Goal: Task Accomplishment & Management: Manage account settings

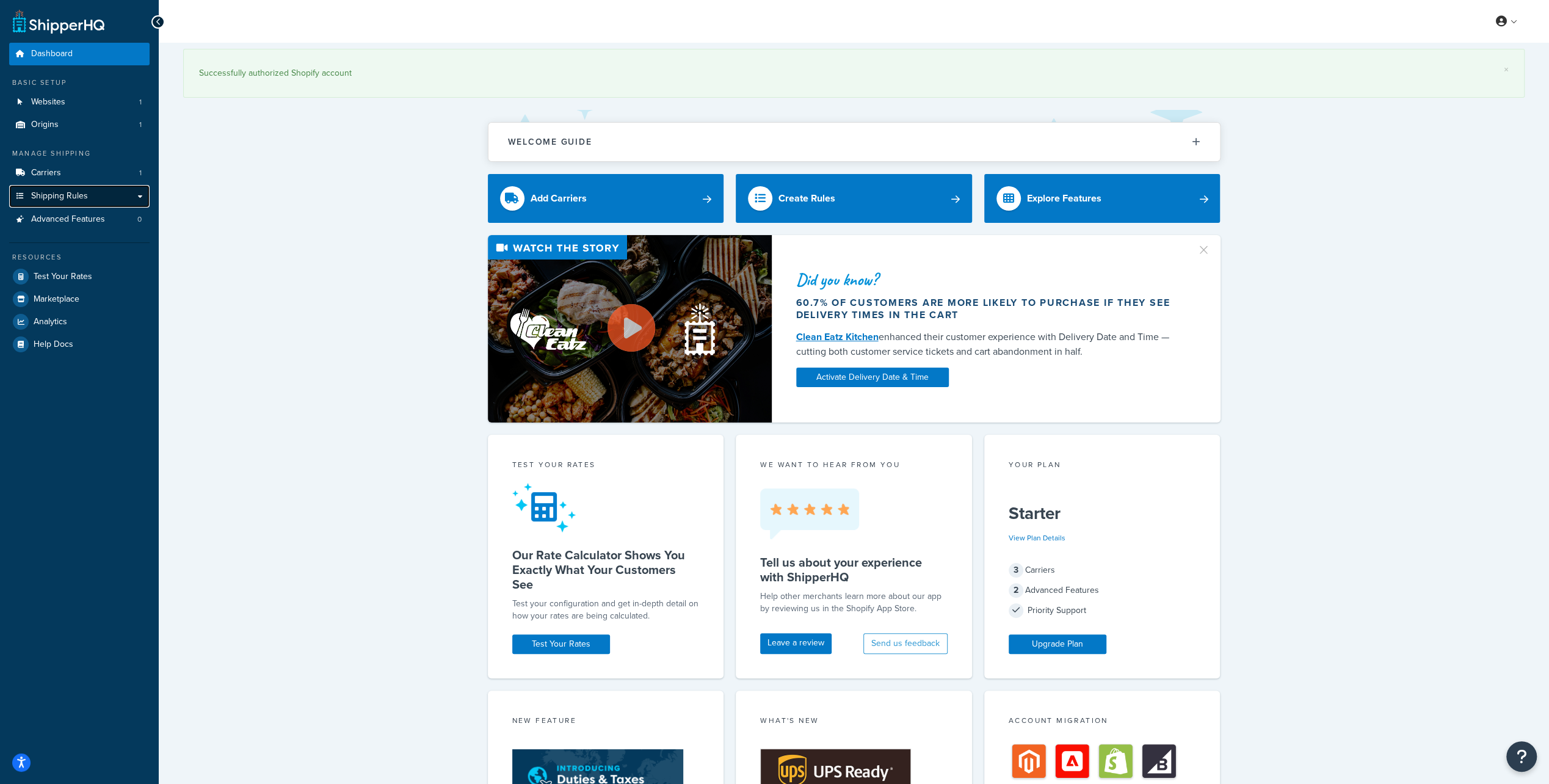
click at [77, 198] on span "Shipping Rules" at bounding box center [59, 196] width 57 height 10
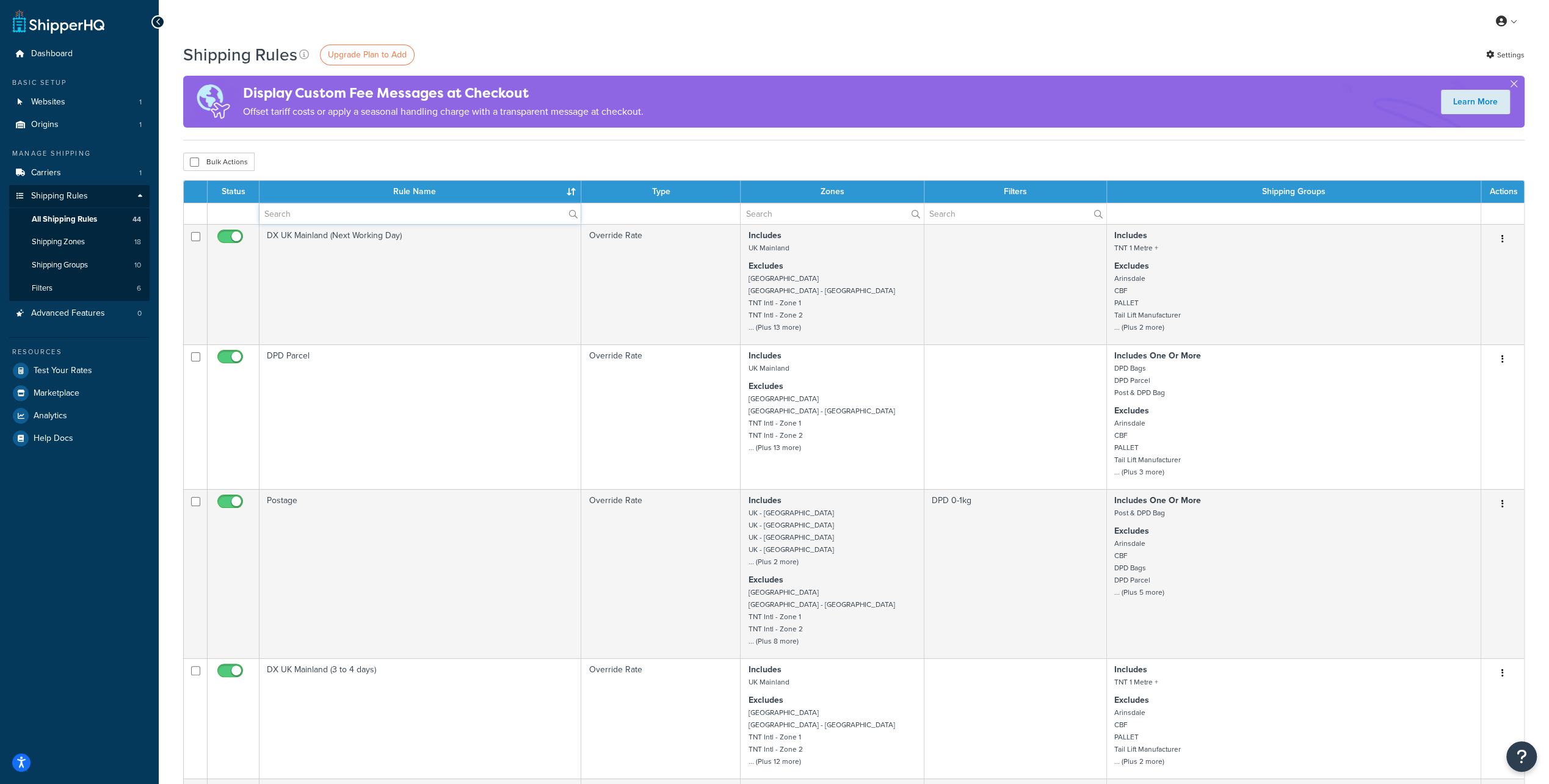
click at [369, 212] on input "text" at bounding box center [420, 213] width 321 height 21
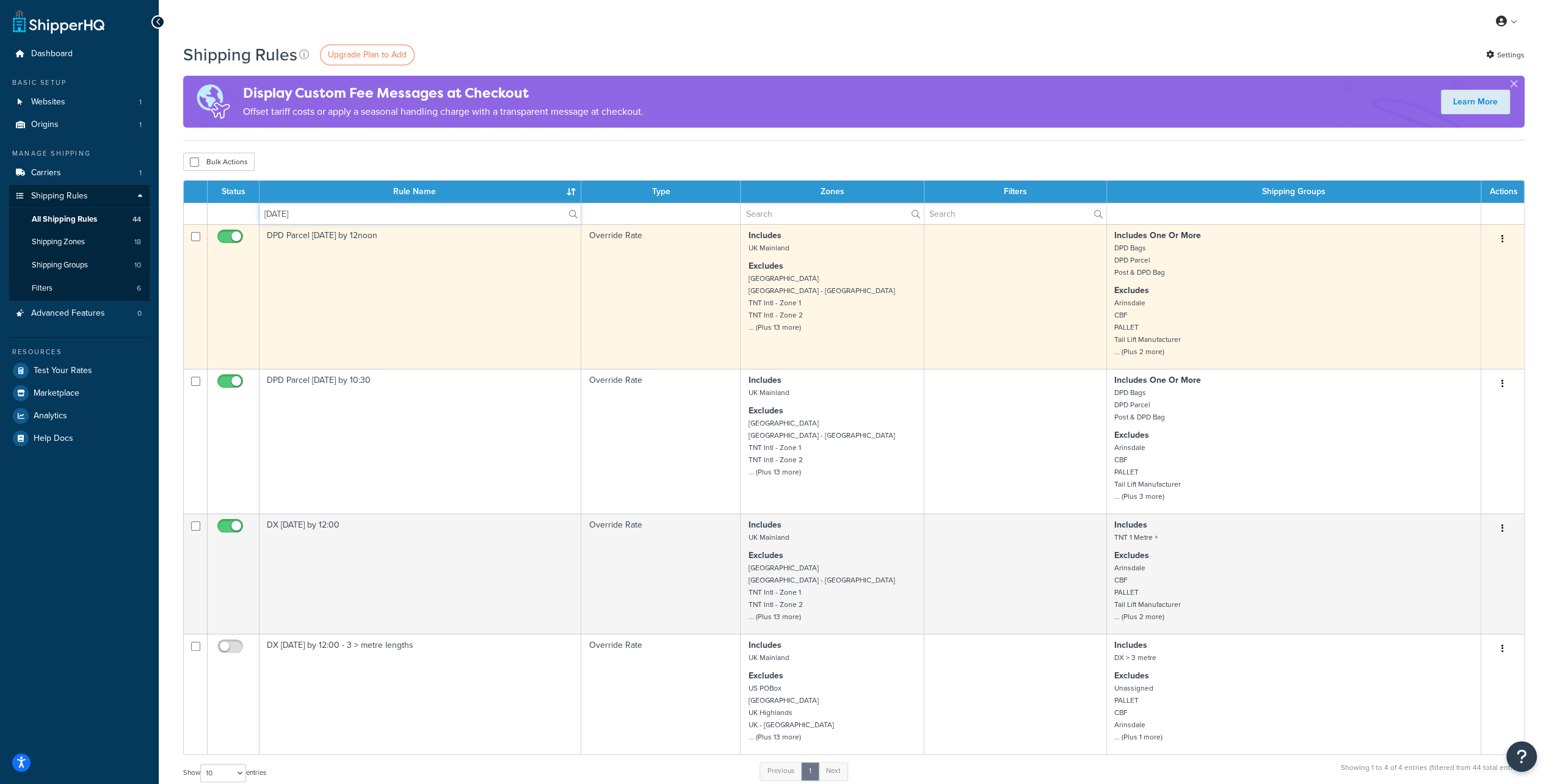
type input "saturday"
click at [227, 233] on input "checkbox" at bounding box center [232, 240] width 34 height 16
checkbox input "false"
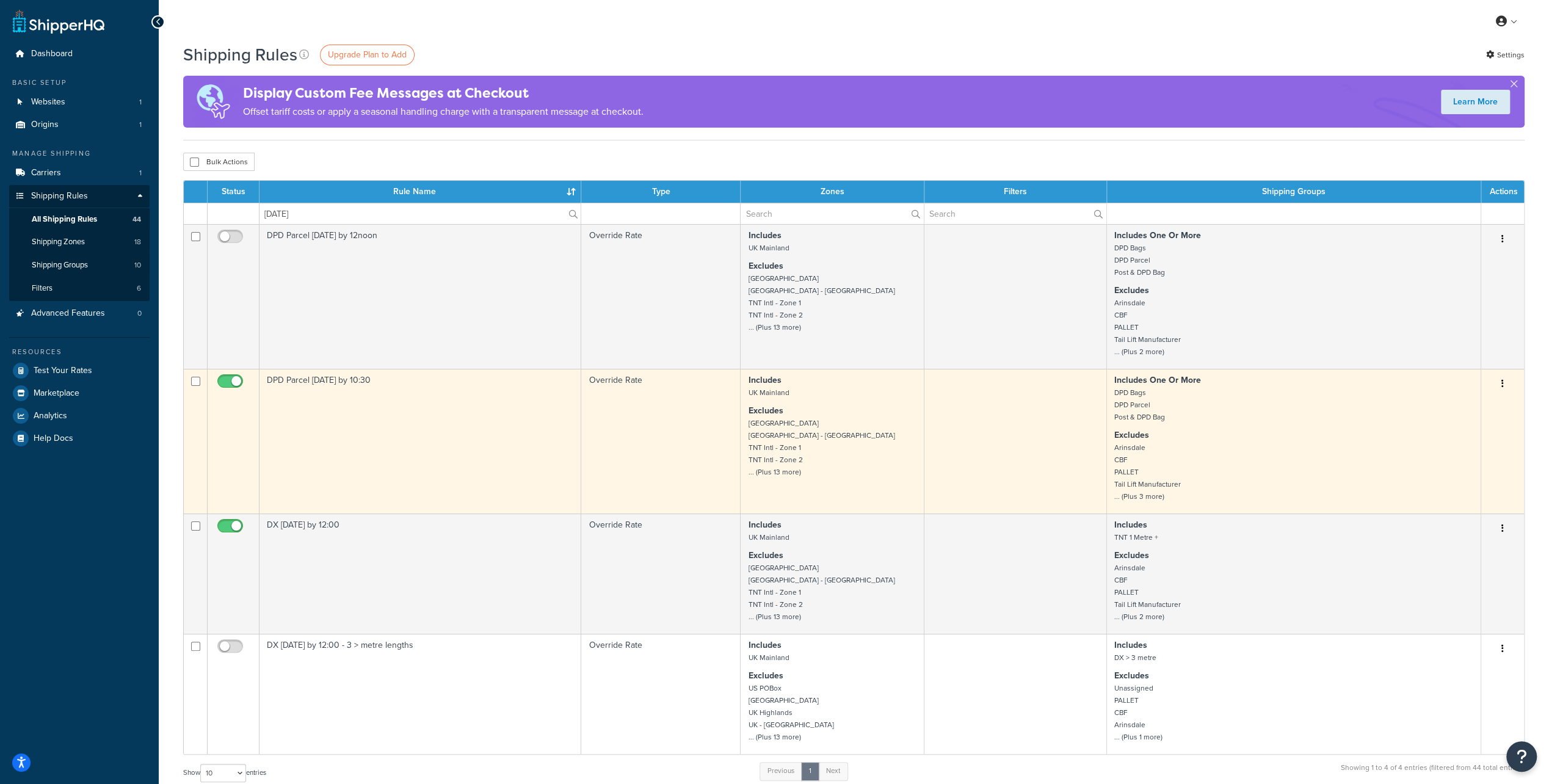
click at [231, 381] on input "checkbox" at bounding box center [232, 385] width 34 height 16
checkbox input "false"
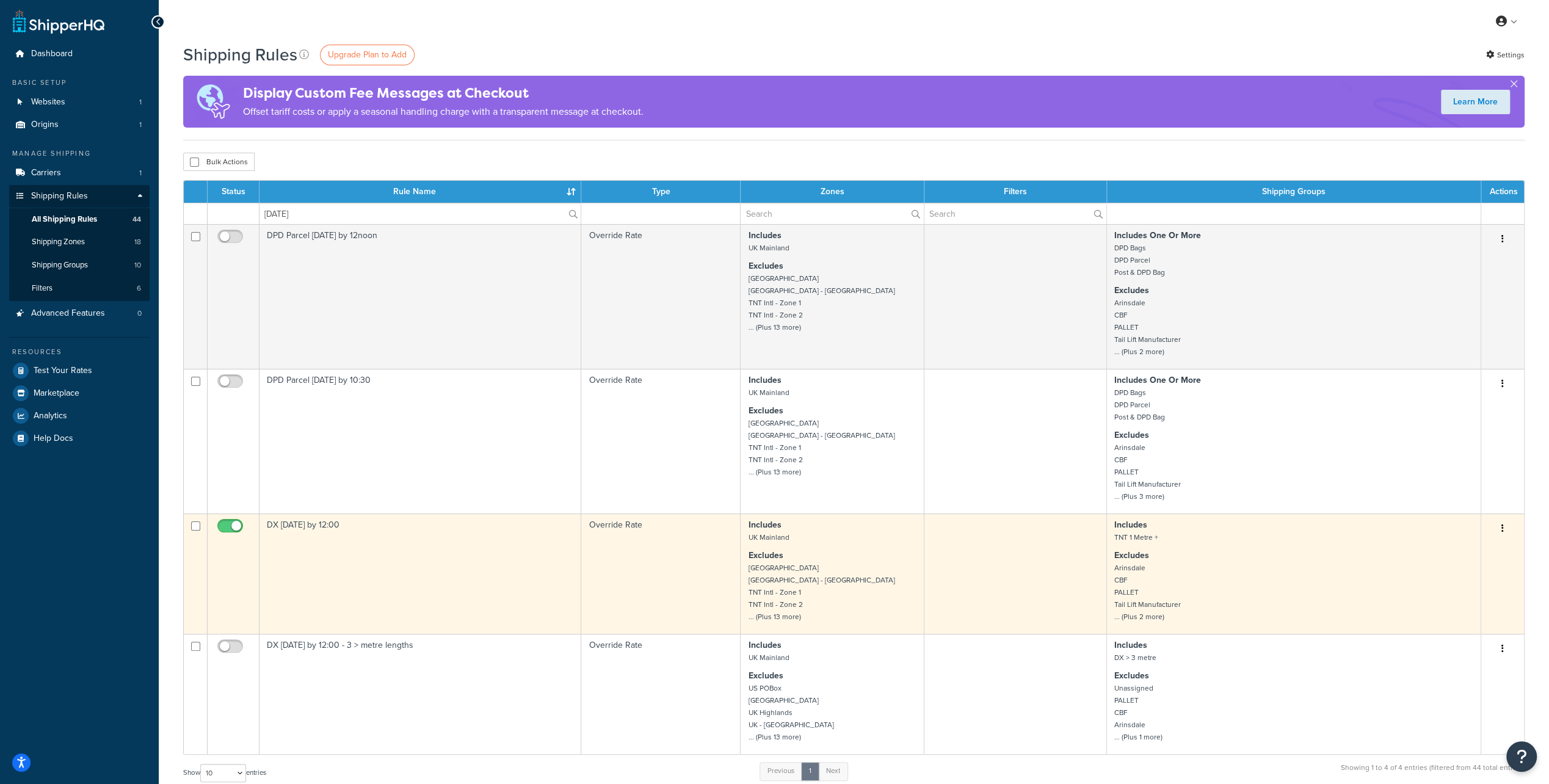
click at [232, 530] on input "checkbox" at bounding box center [232, 530] width 34 height 16
checkbox input "false"
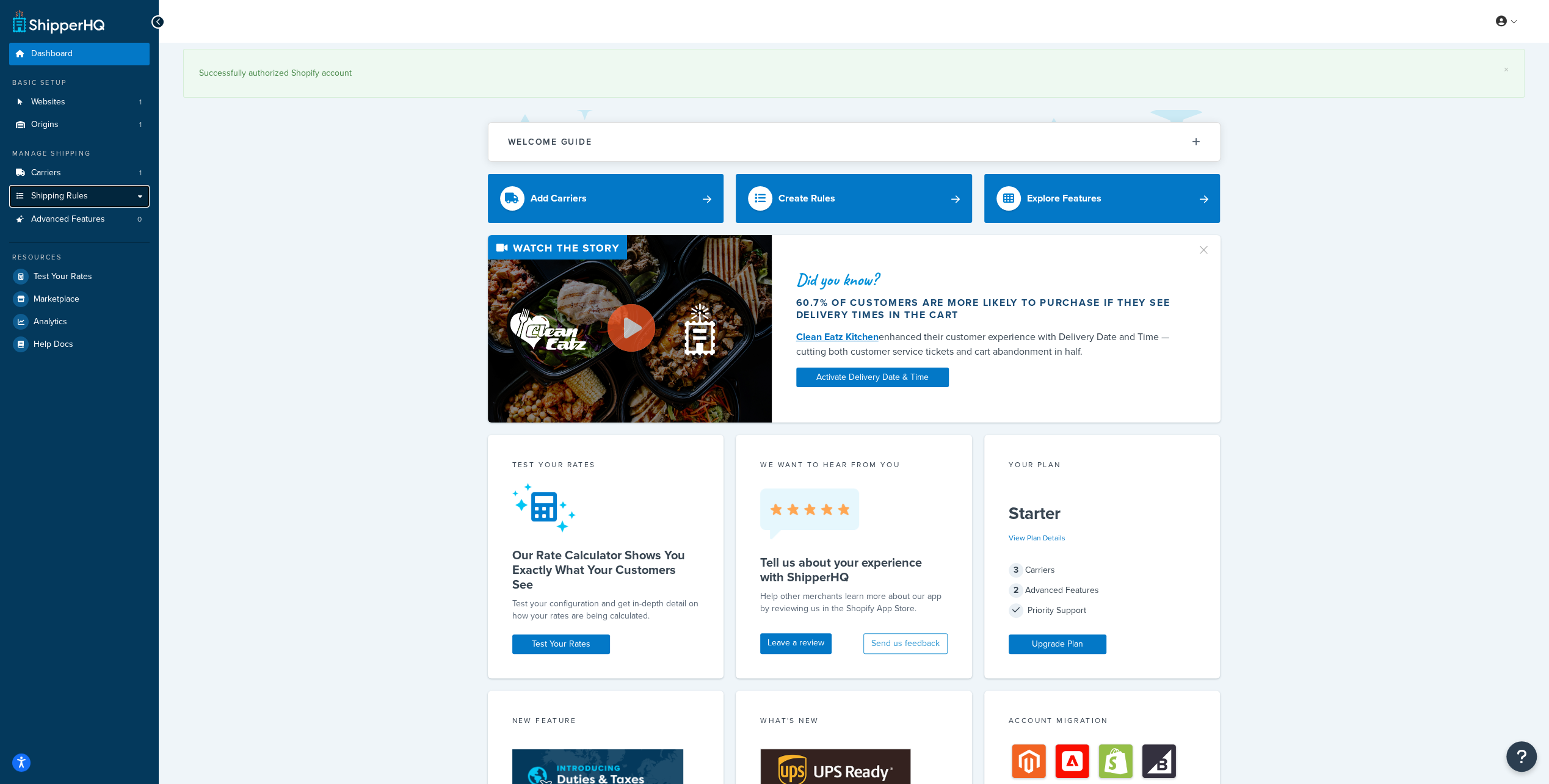
click at [79, 199] on span "Shipping Rules" at bounding box center [59, 196] width 57 height 10
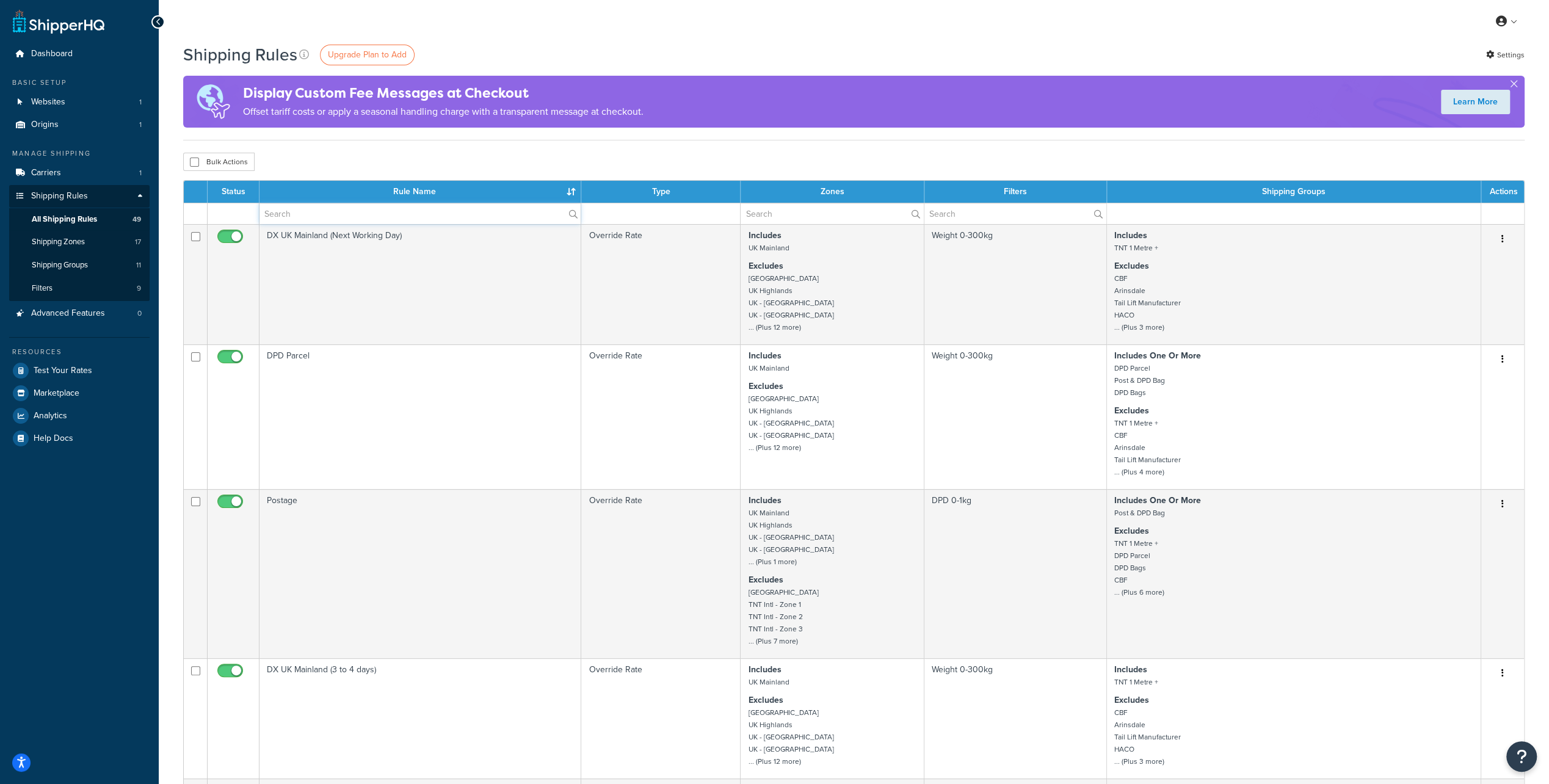
click at [375, 220] on input "text" at bounding box center [420, 213] width 321 height 21
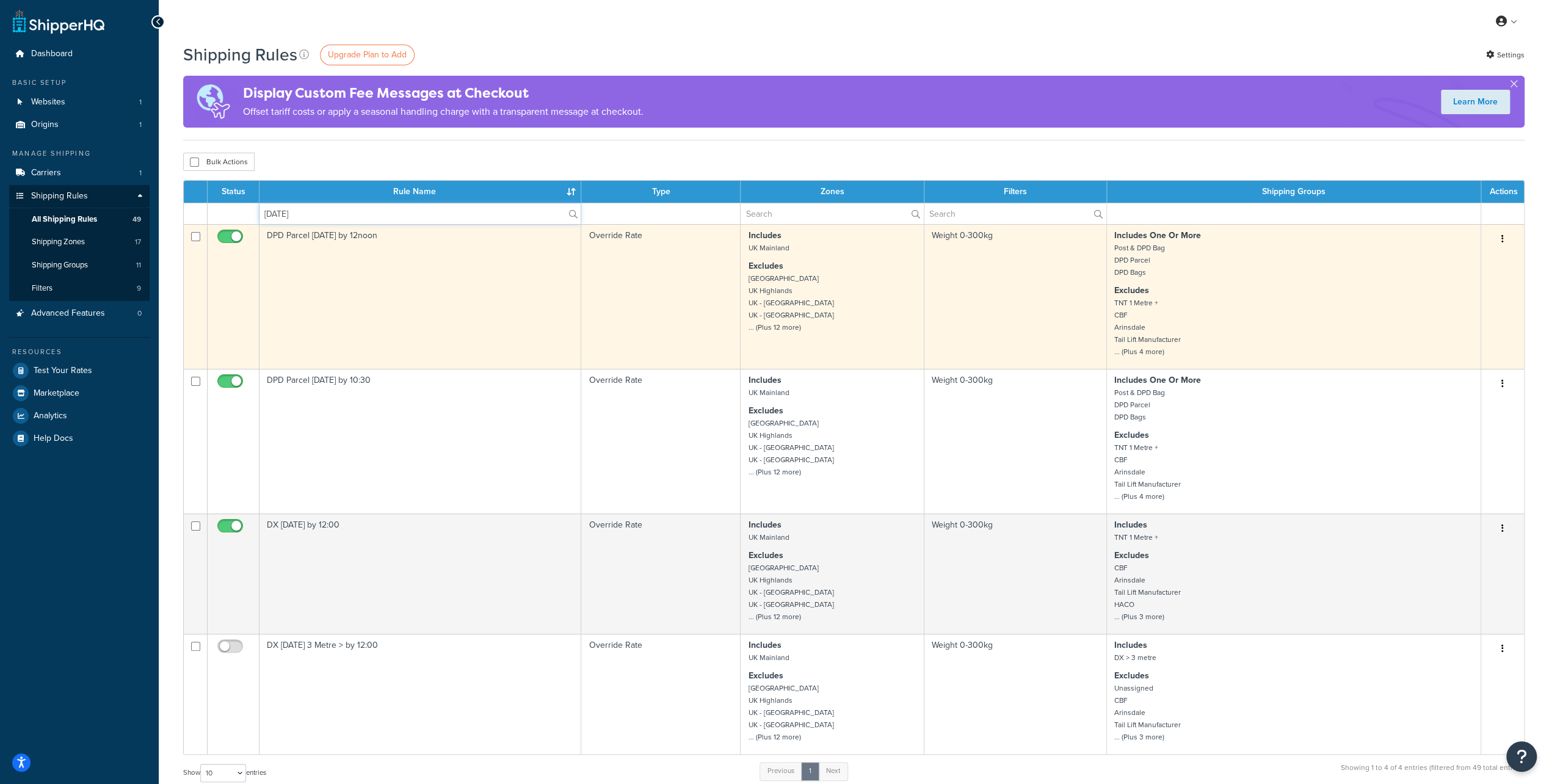
type input "saturday"
click at [226, 236] on input "checkbox" at bounding box center [232, 240] width 34 height 16
checkbox input "false"
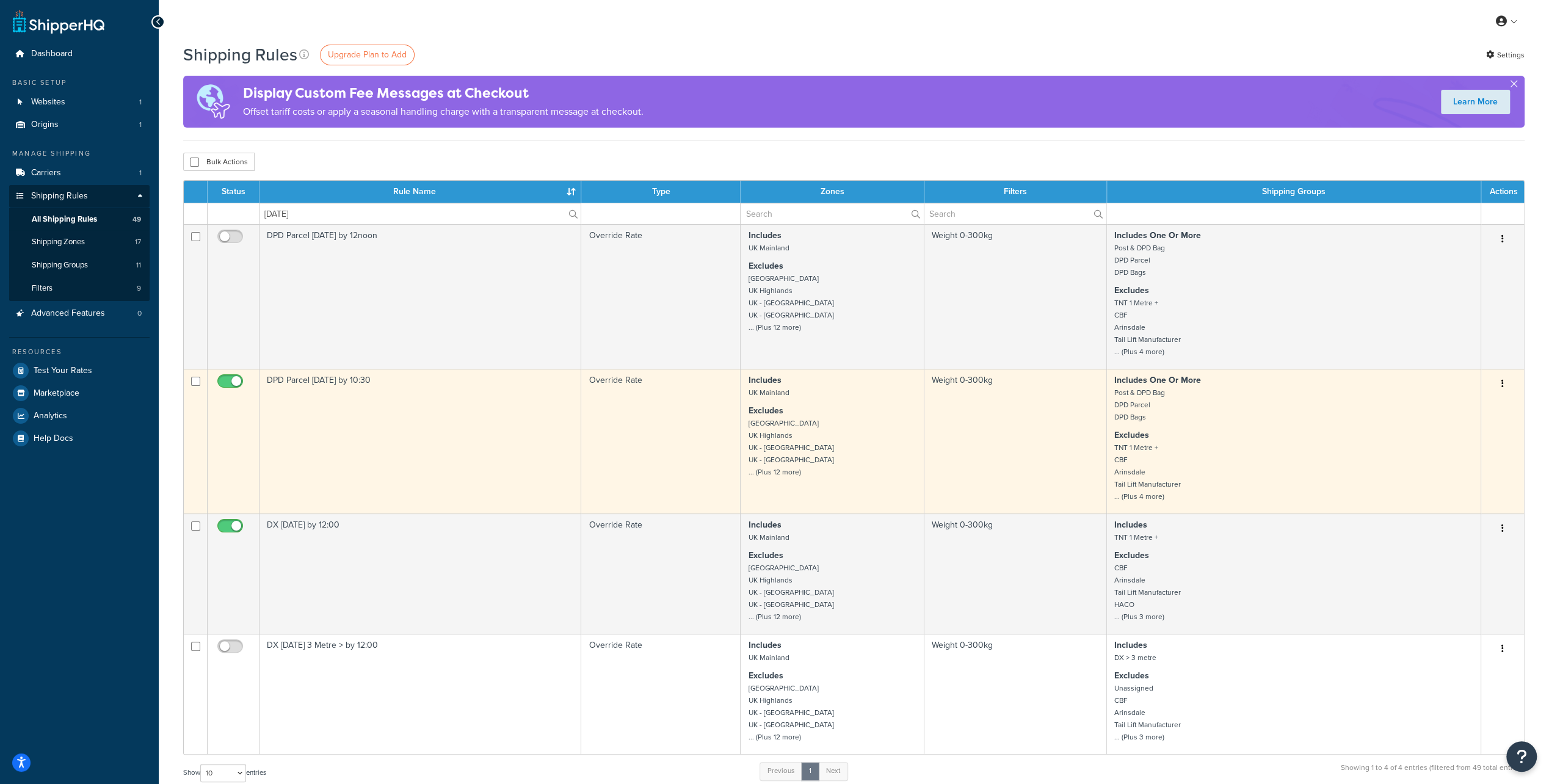
click at [234, 374] on td at bounding box center [233, 441] width 52 height 145
click at [226, 385] on input "checkbox" at bounding box center [232, 385] width 34 height 16
checkbox input "false"
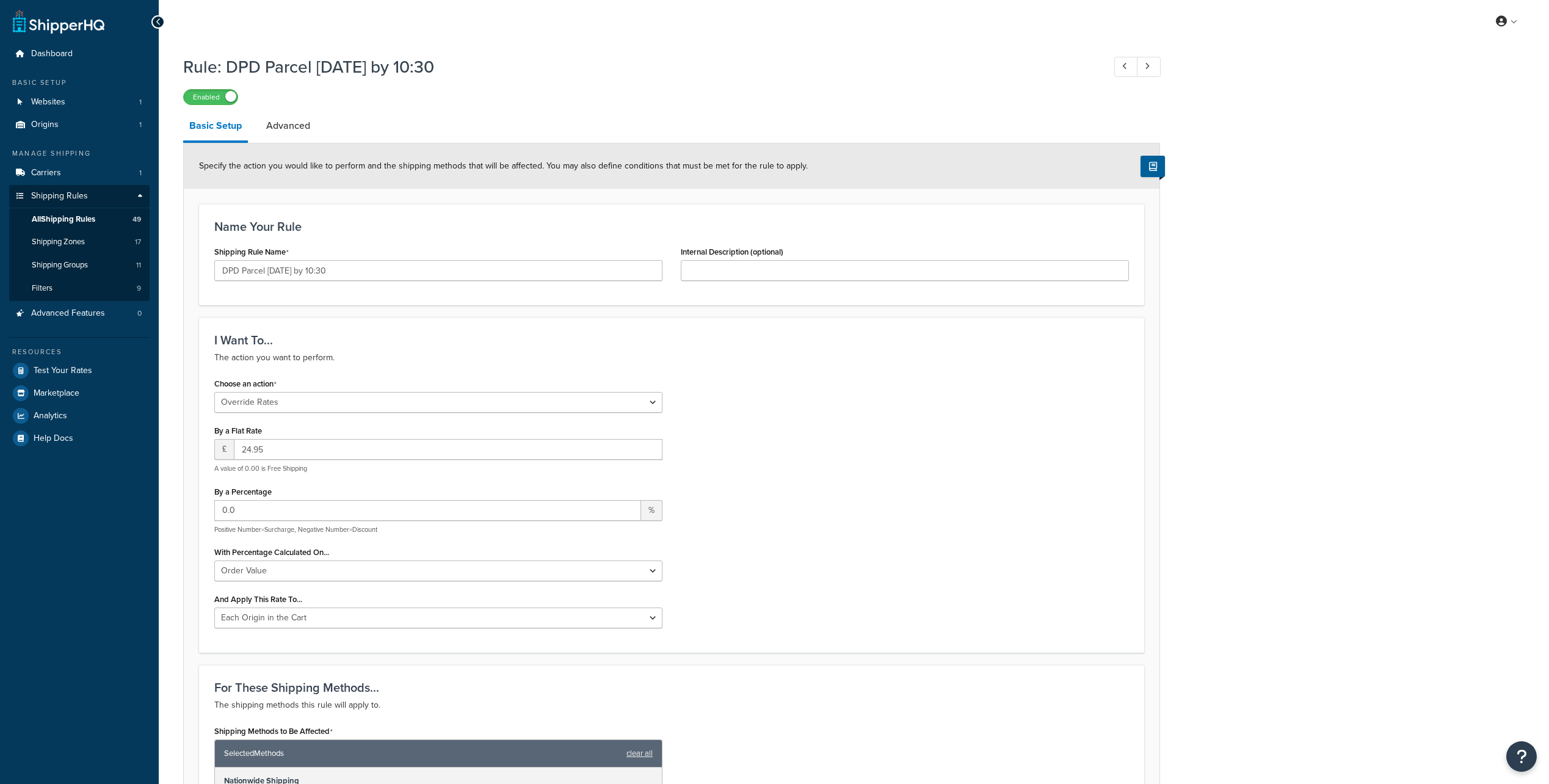
select select "OVERRIDE"
select select "LOCATION"
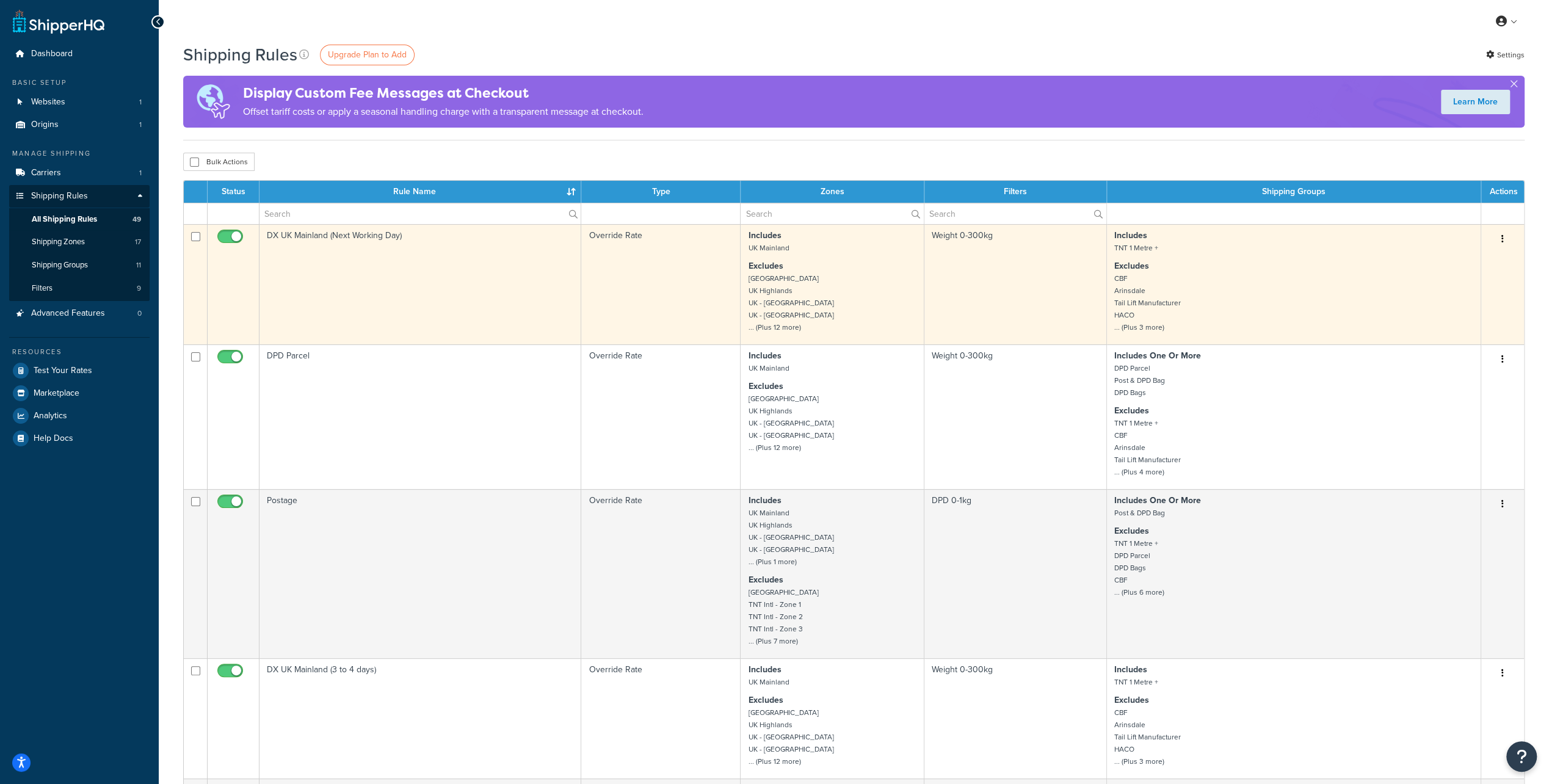
click at [299, 227] on td "DX UK Mainland (Next Working Day)" at bounding box center [420, 284] width 321 height 120
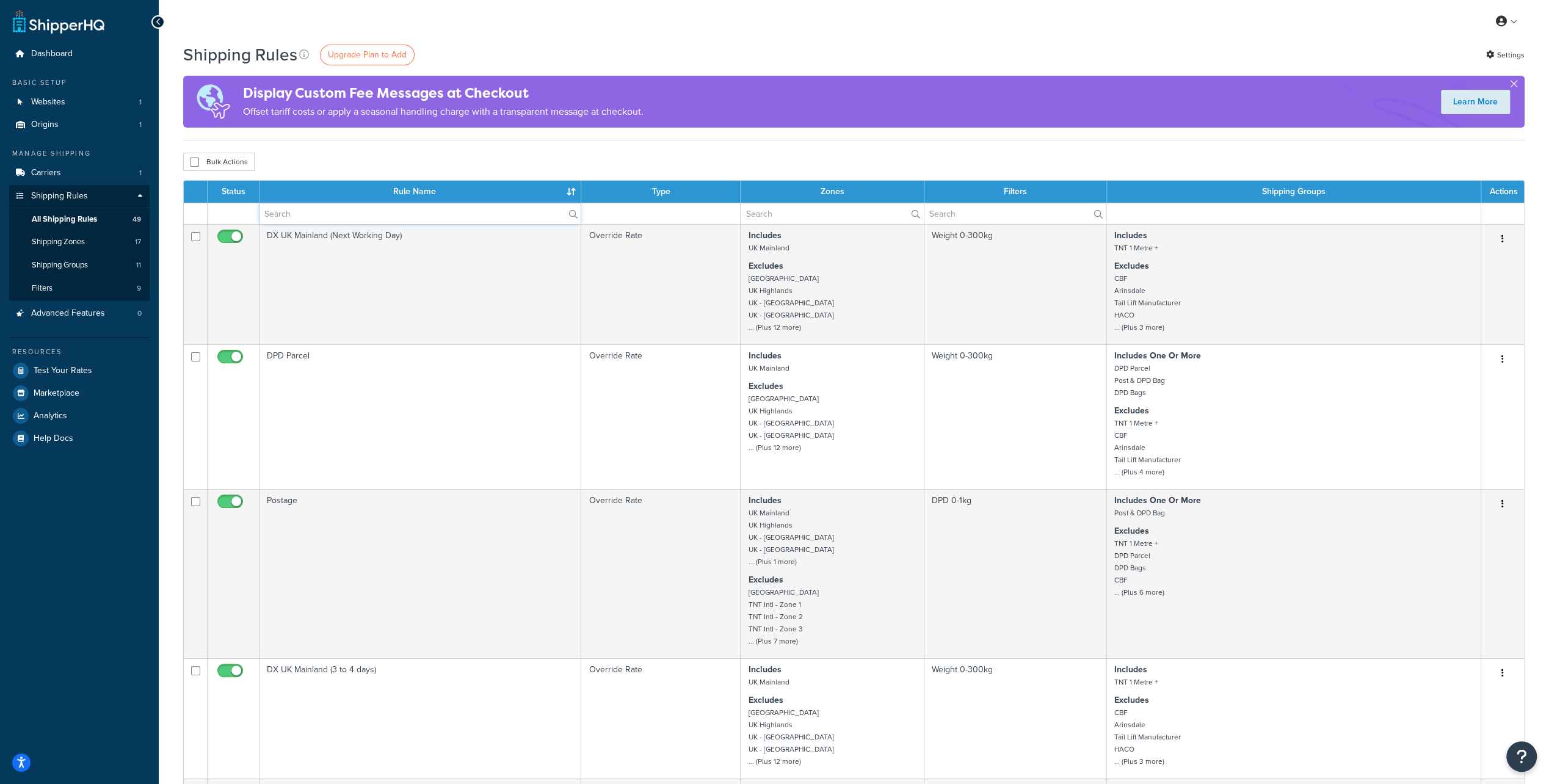
click at [285, 212] on input "text" at bounding box center [420, 213] width 321 height 21
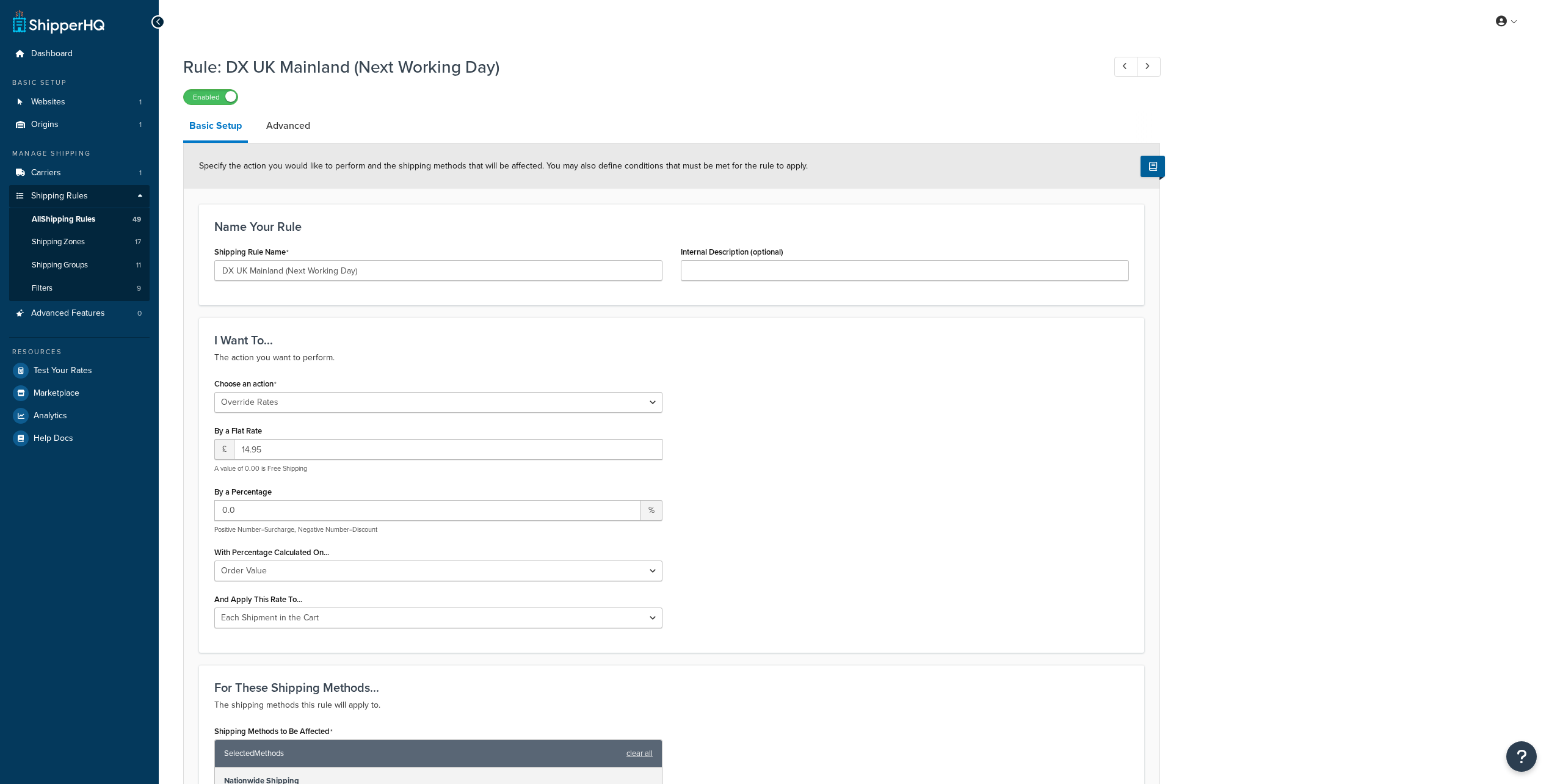
select select "OVERRIDE"
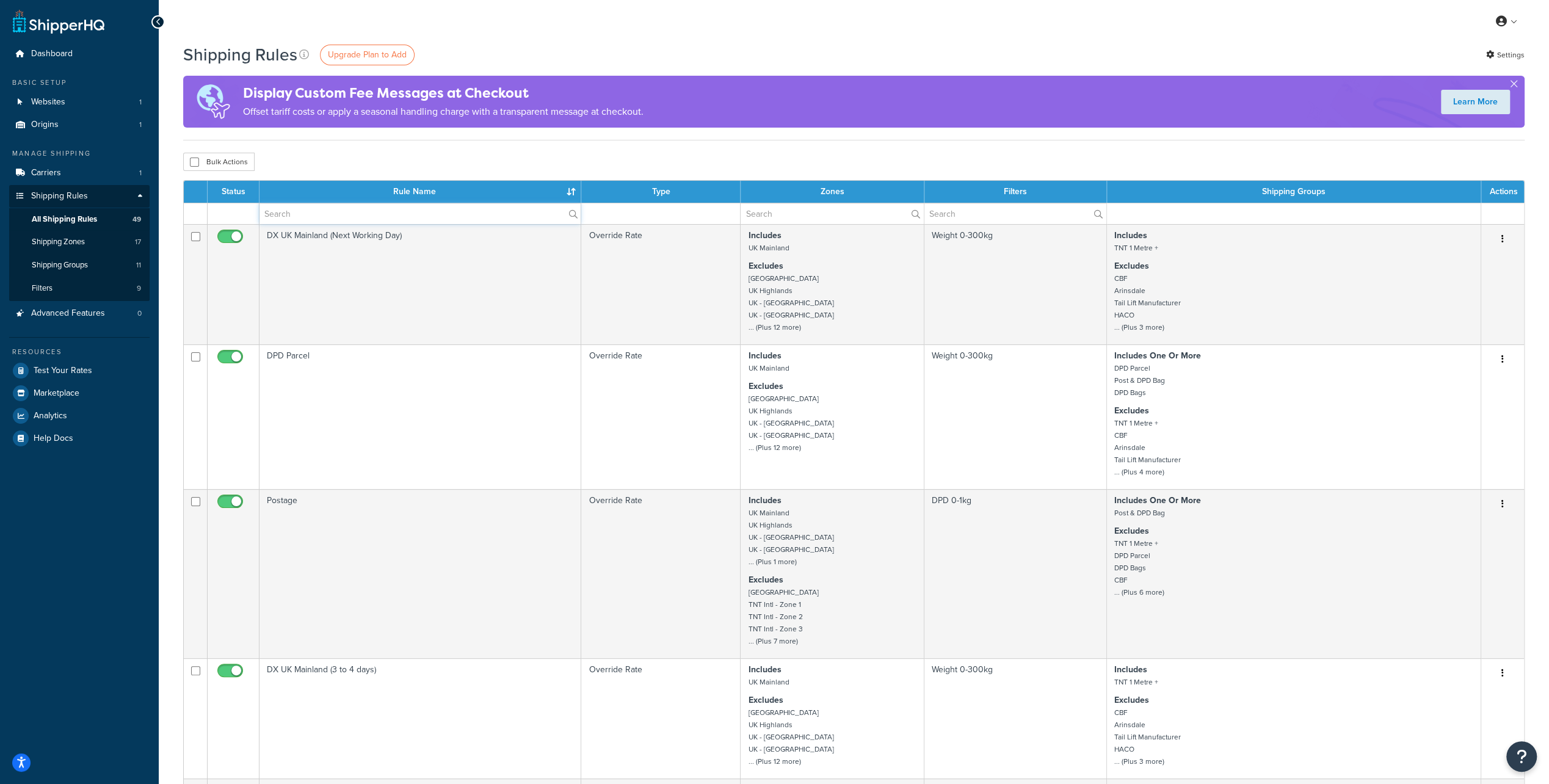
click at [338, 221] on input "text" at bounding box center [420, 213] width 321 height 21
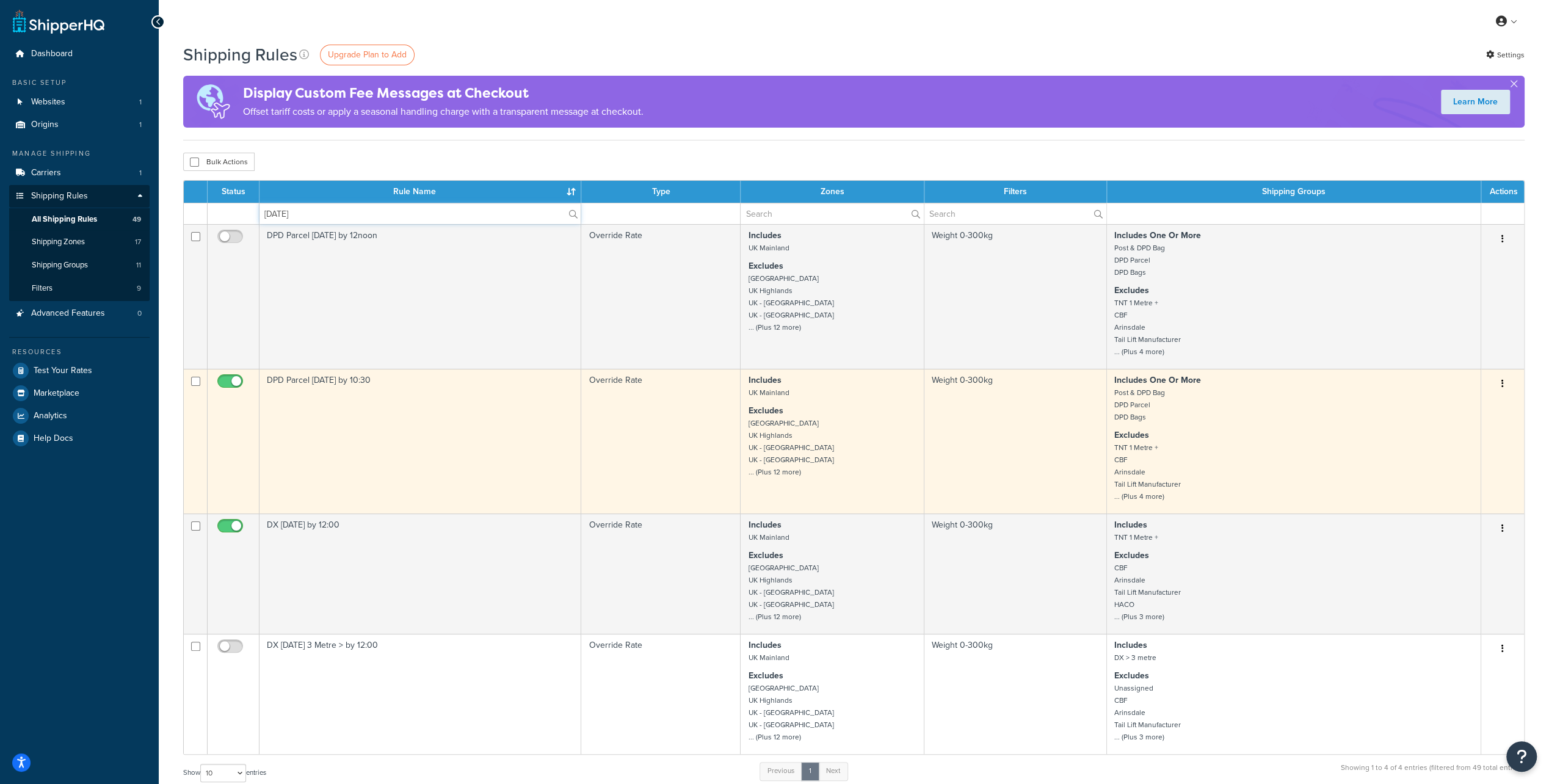
type input "saturday"
click at [230, 379] on input "checkbox" at bounding box center [232, 385] width 34 height 16
checkbox input "false"
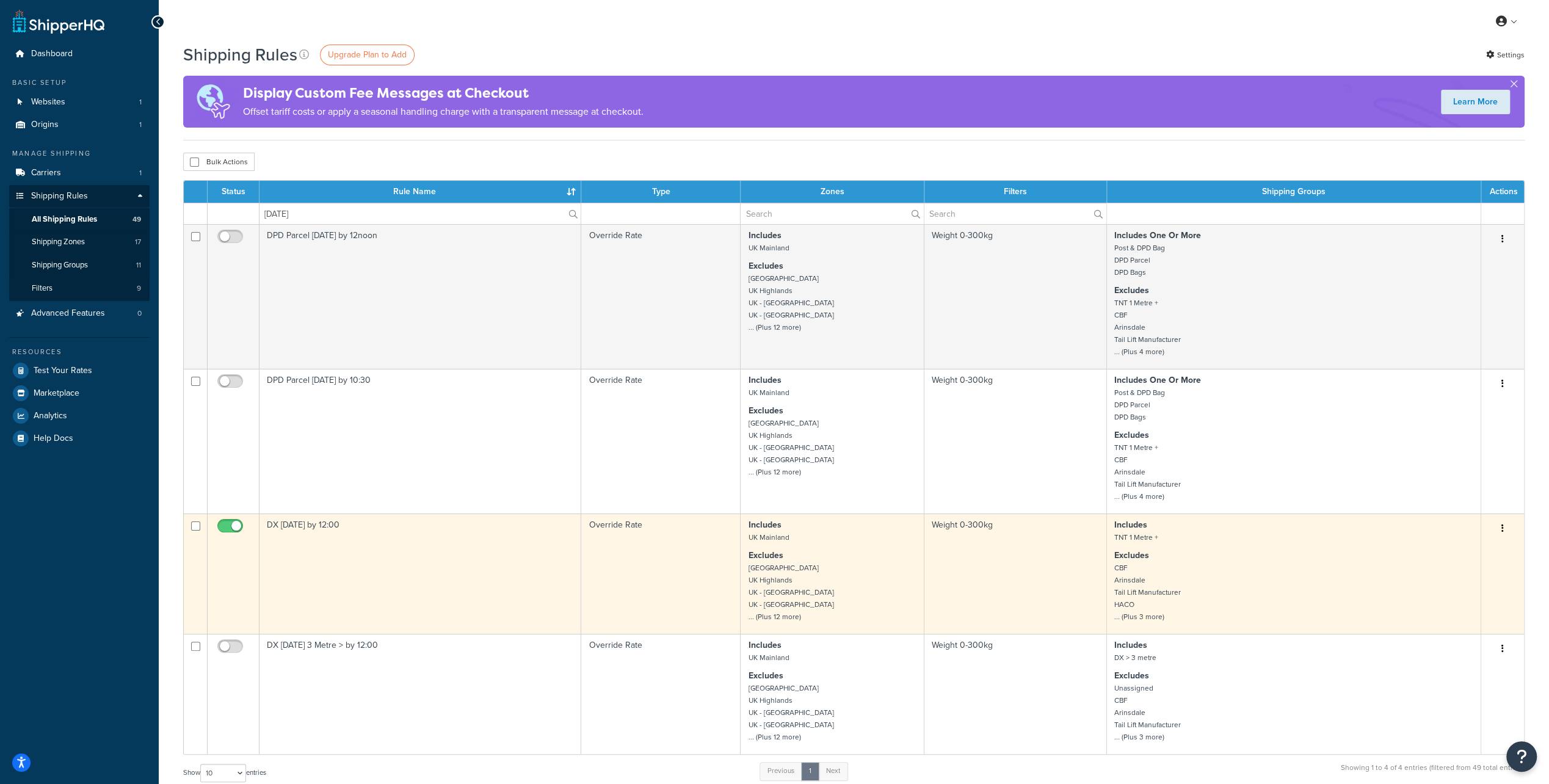
click at [230, 526] on input "checkbox" at bounding box center [232, 530] width 34 height 16
checkbox input "false"
